Goal: Information Seeking & Learning: Learn about a topic

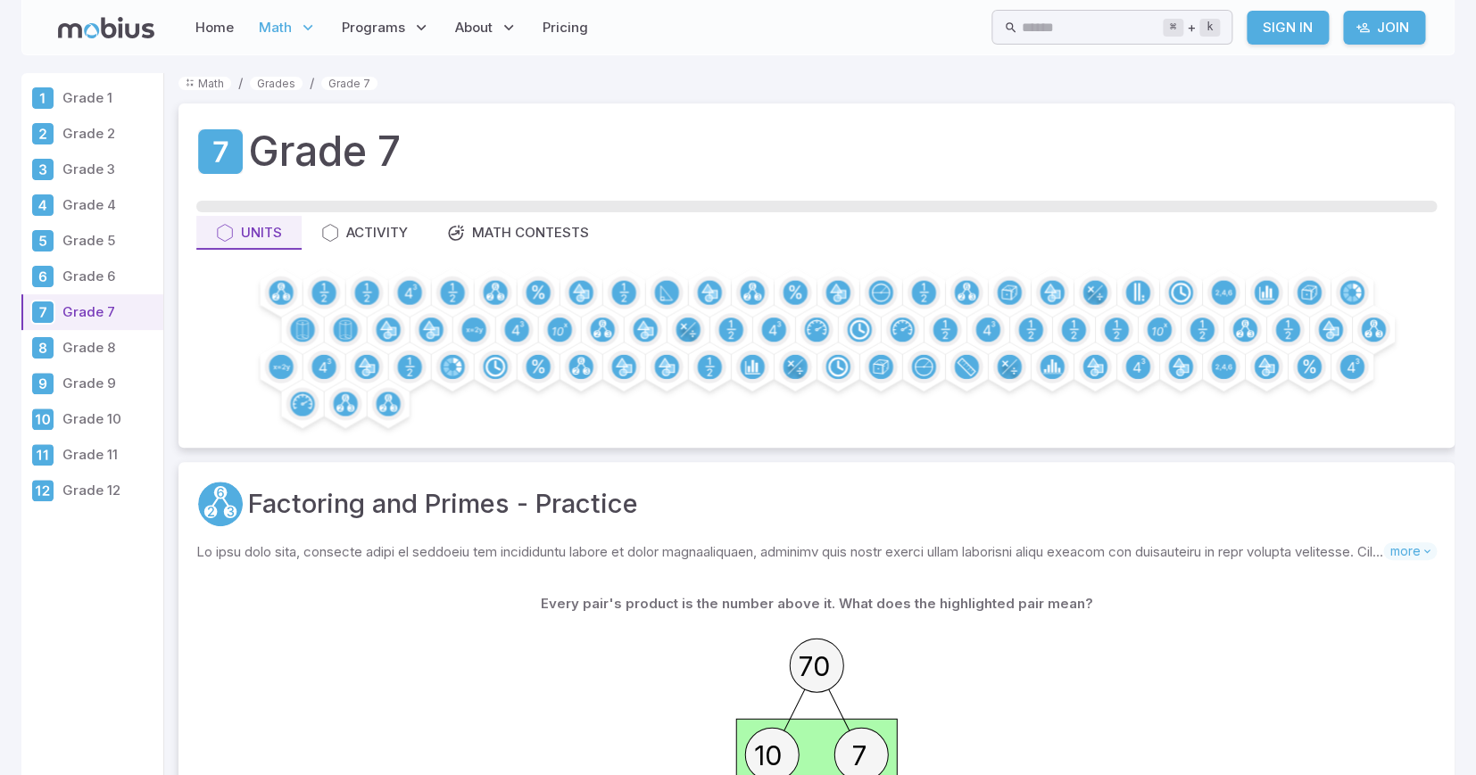
click at [95, 98] on p "Grade 1" at bounding box center [109, 98] width 94 height 20
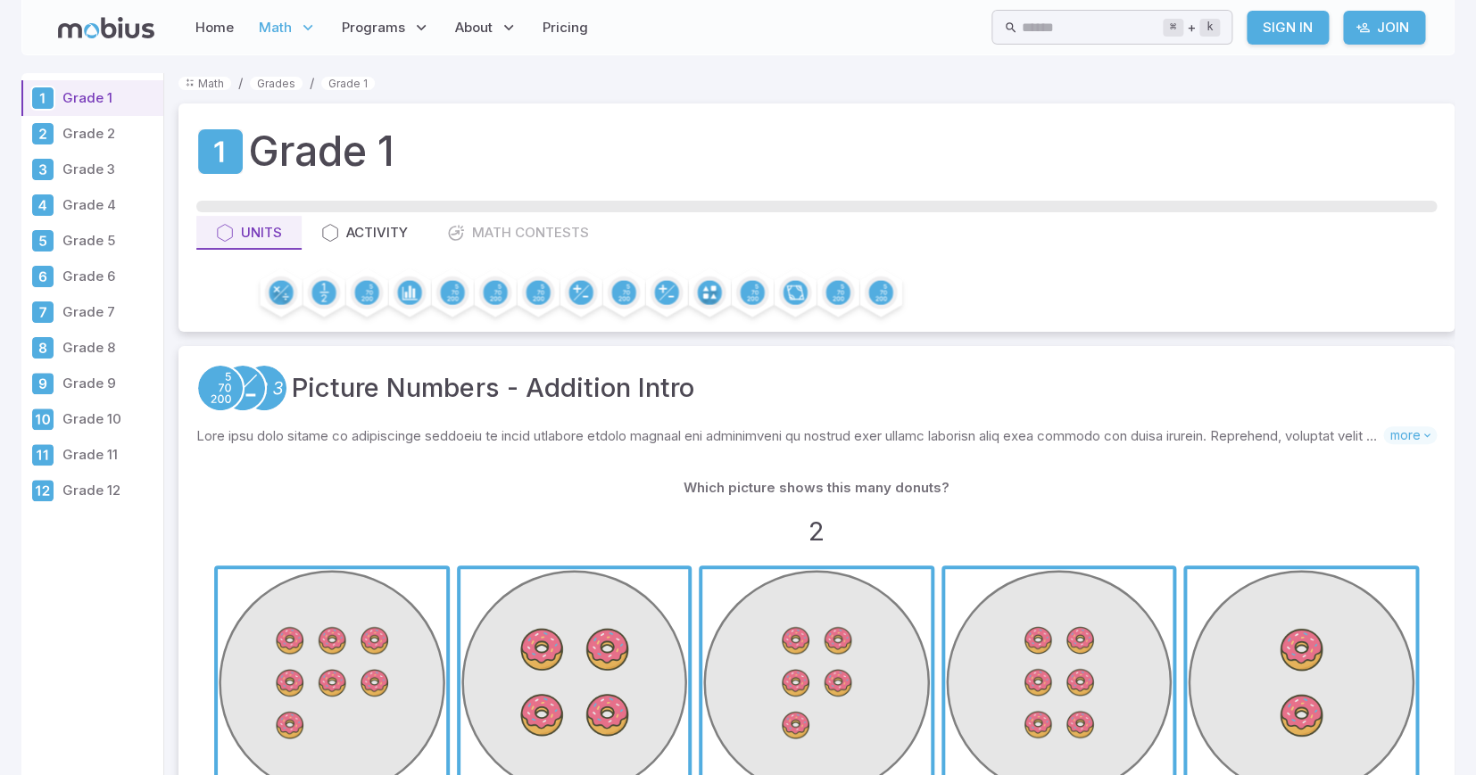
click at [93, 316] on p "Grade 7" at bounding box center [109, 312] width 94 height 20
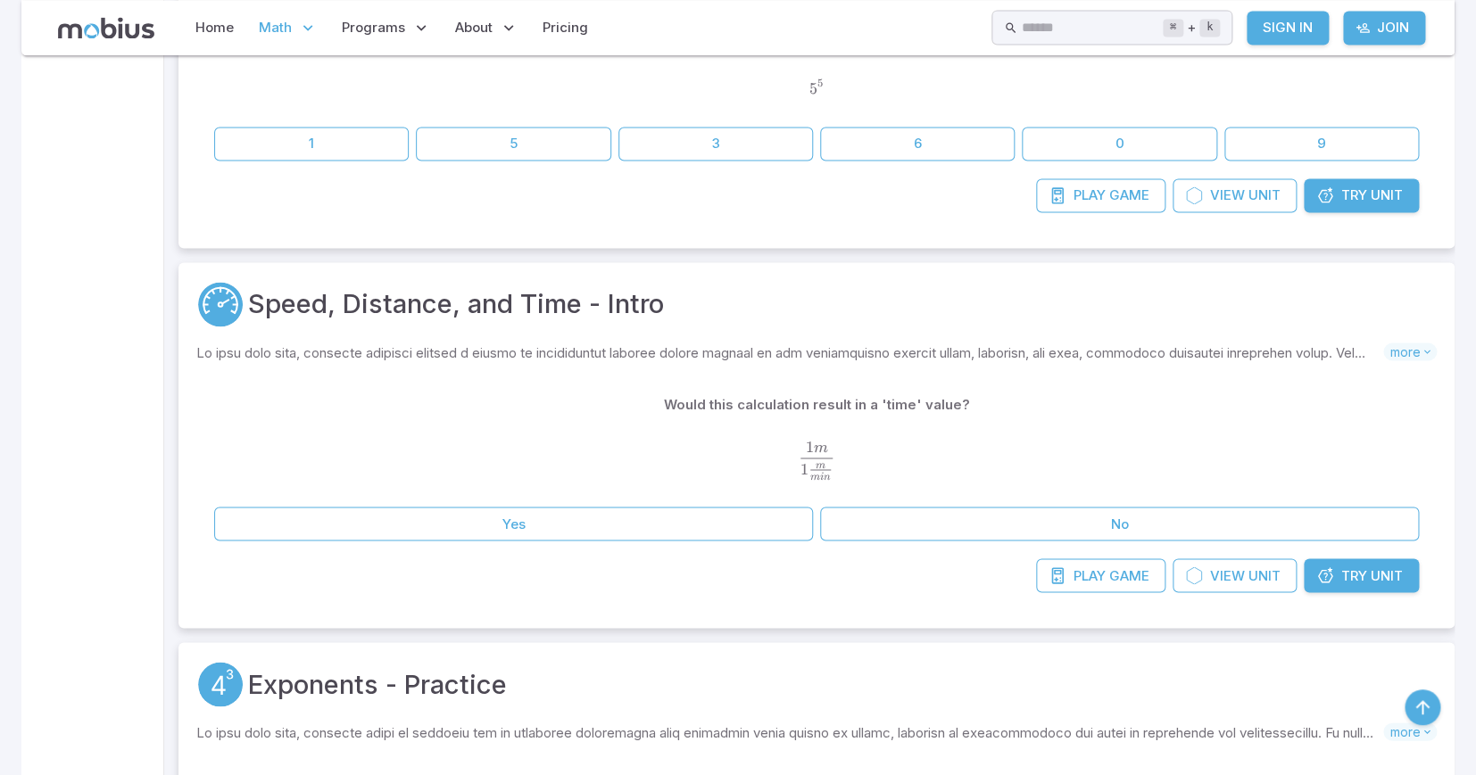
scroll to position [1219, 0]
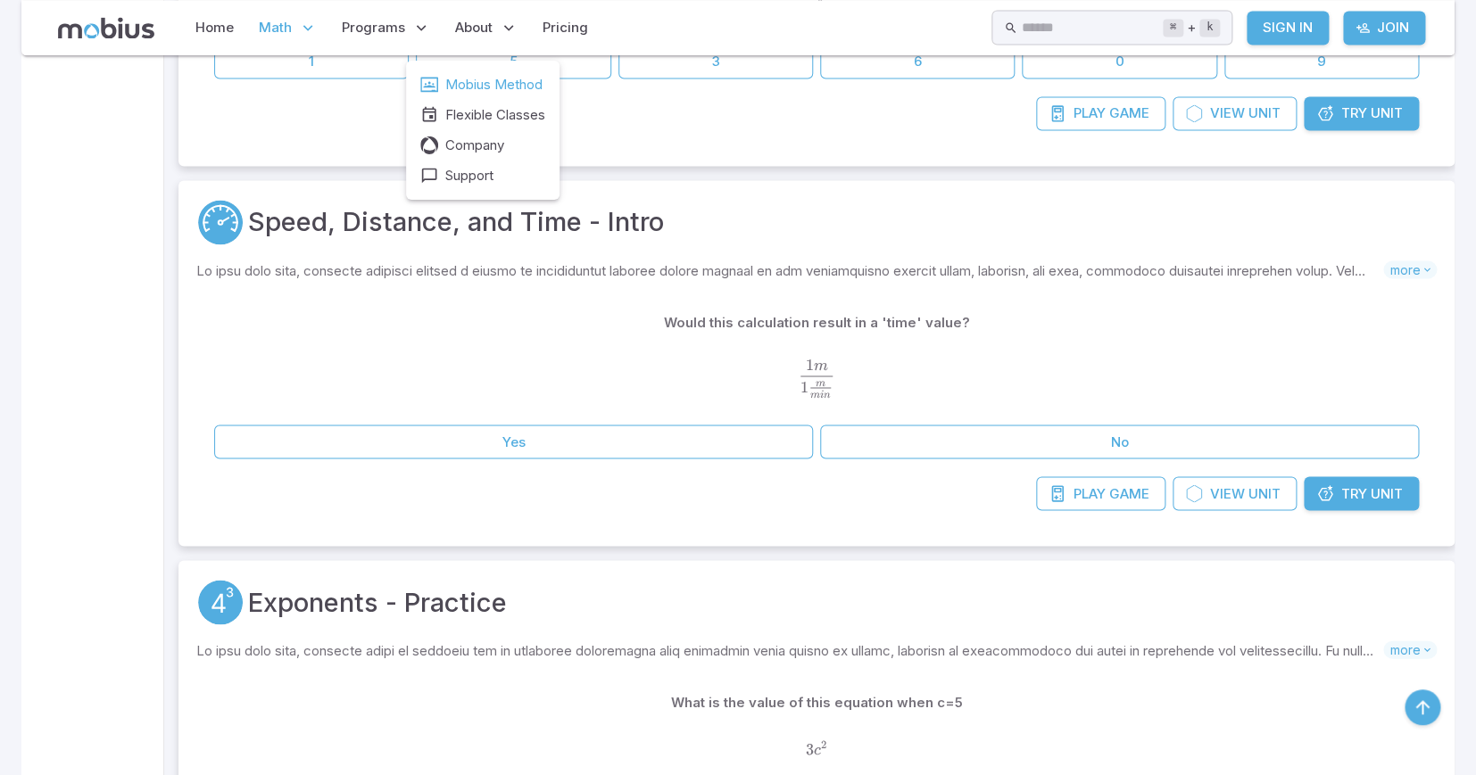
click at [486, 85] on span "Mobius Method" at bounding box center [493, 85] width 97 height 20
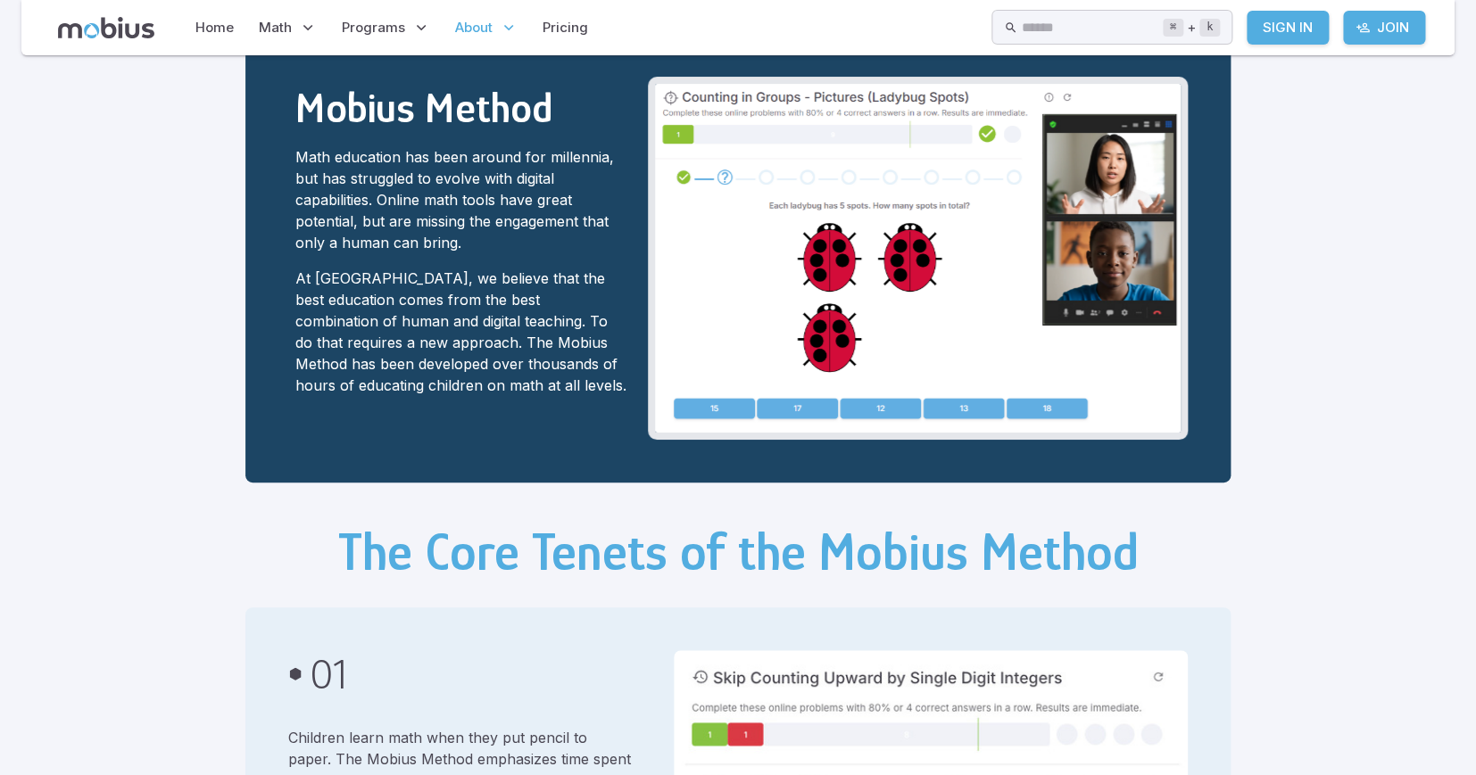
scroll to position [70, 0]
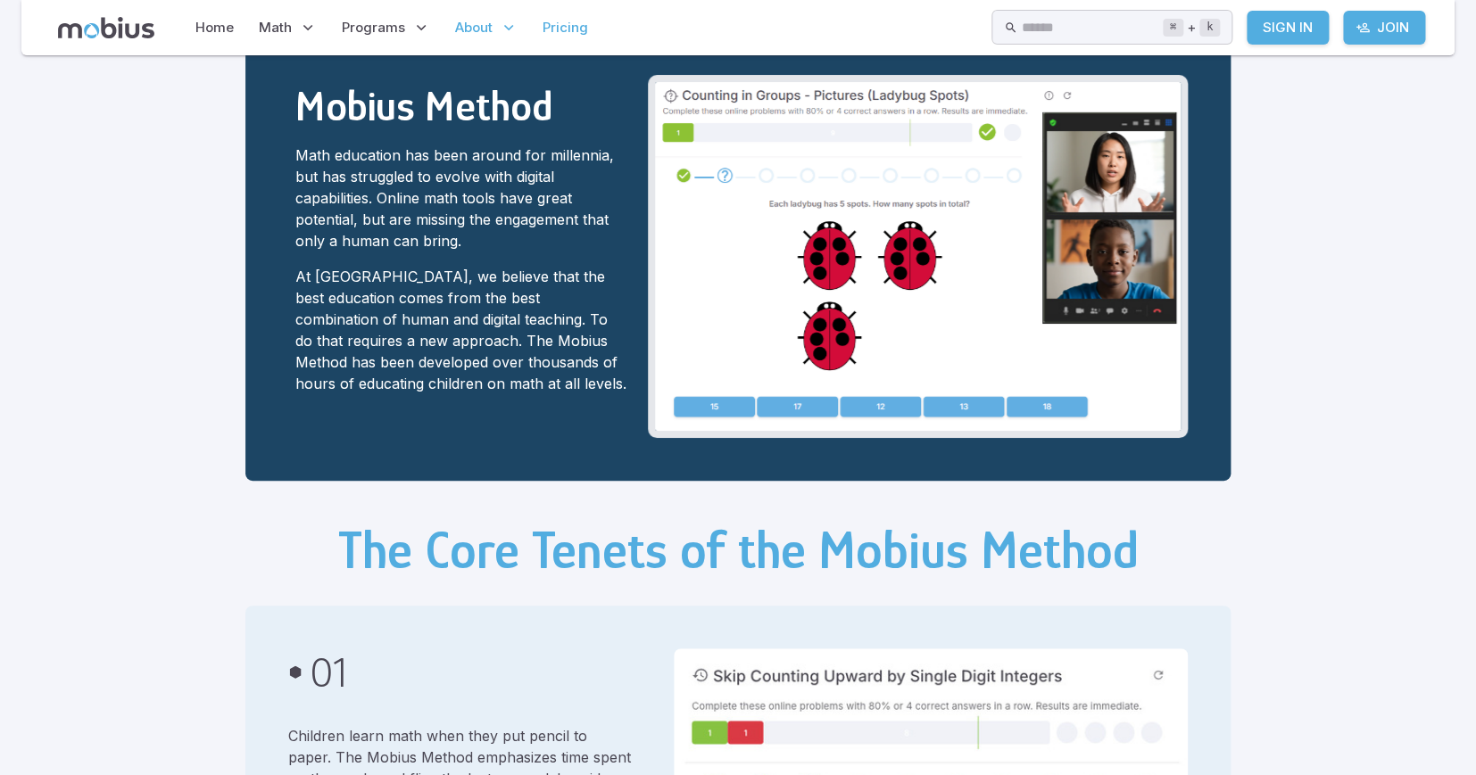
click at [561, 29] on link "Pricing" at bounding box center [565, 27] width 56 height 41
